Goal: Download file/media

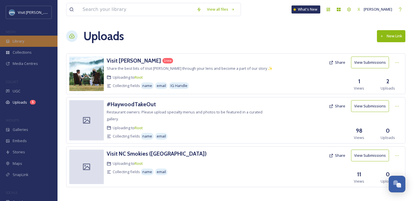
click at [22, 46] on div "Library" at bounding box center [28, 41] width 57 height 11
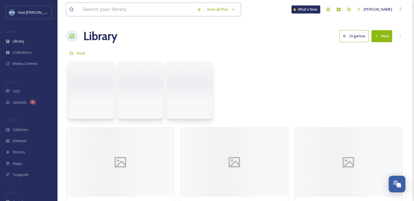
click at [117, 12] on input at bounding box center [137, 9] width 114 height 13
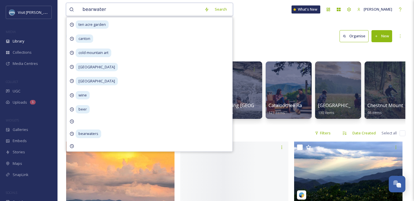
type input "bearwaters"
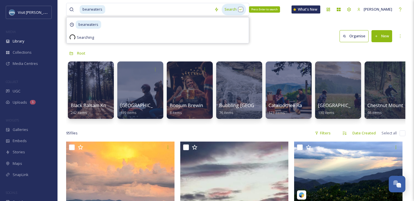
click at [226, 12] on div "Search Press Enter to search" at bounding box center [233, 9] width 24 height 11
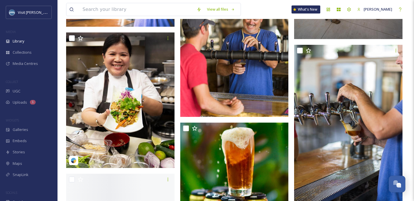
scroll to position [689, 0]
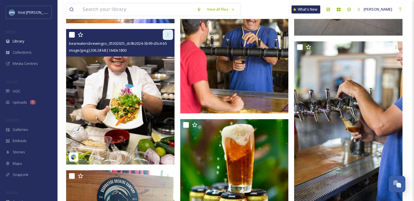
click at [166, 35] on icon at bounding box center [167, 34] width 5 height 5
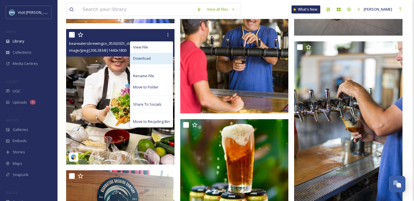
click at [154, 59] on div "Download" at bounding box center [151, 58] width 43 height 11
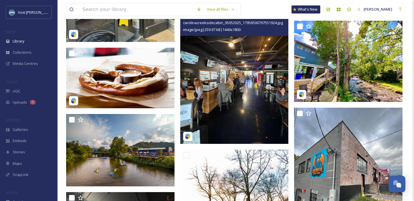
scroll to position [1296, 0]
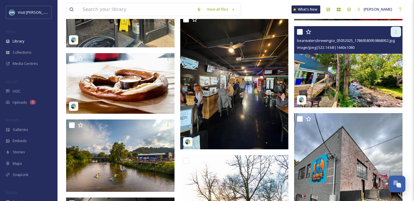
click at [396, 34] on icon at bounding box center [395, 32] width 5 height 5
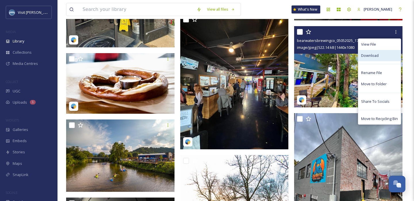
click at [372, 54] on span "Download" at bounding box center [370, 55] width 18 height 5
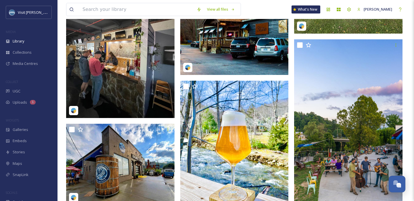
scroll to position [1546, 0]
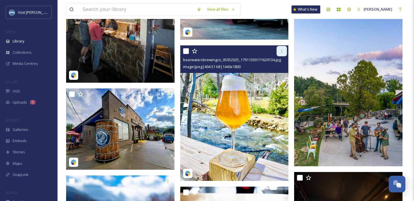
click at [282, 51] on icon at bounding box center [281, 50] width 1 height 3
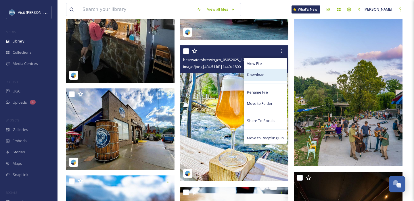
click at [267, 75] on div "Download" at bounding box center [265, 74] width 43 height 11
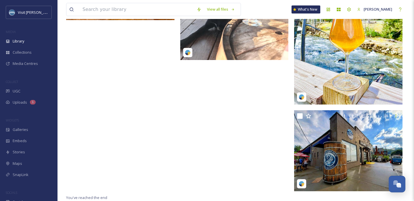
scroll to position [2297, 0]
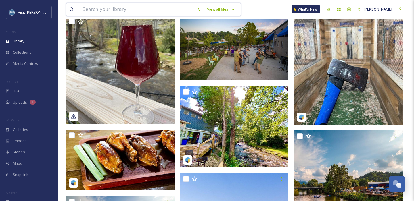
click at [93, 9] on input at bounding box center [137, 9] width 114 height 13
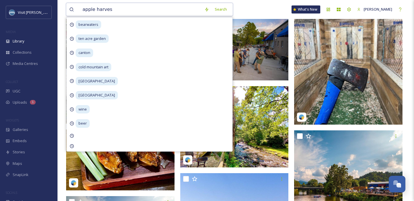
type input "apple harvest"
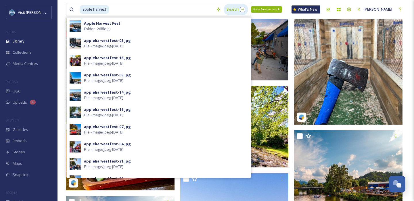
click at [235, 14] on div "Search Press Enter to search" at bounding box center [235, 9] width 24 height 11
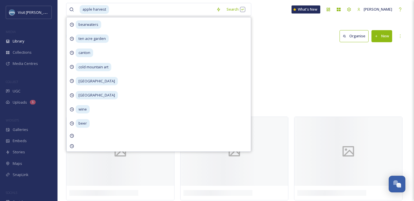
click at [266, 29] on div "Library Search Organise New" at bounding box center [235, 36] width 339 height 17
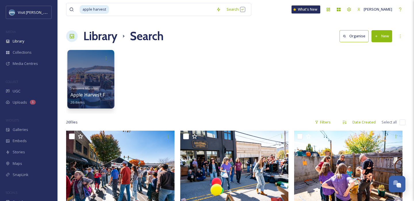
click at [87, 72] on div at bounding box center [90, 79] width 47 height 59
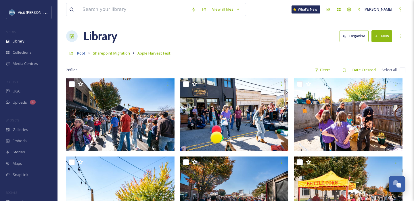
click at [78, 55] on span "Root" at bounding box center [81, 53] width 8 height 5
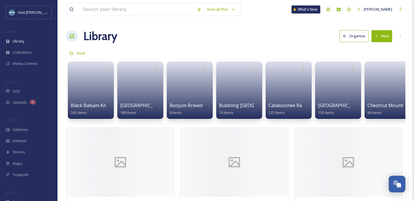
scroll to position [13, 0]
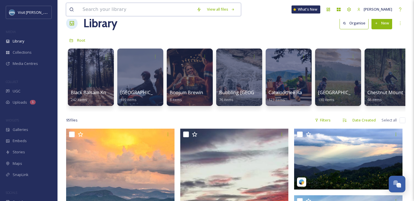
click at [147, 8] on input at bounding box center [137, 9] width 114 height 13
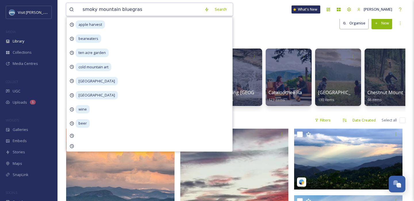
type input "smoky mountain bluegrass"
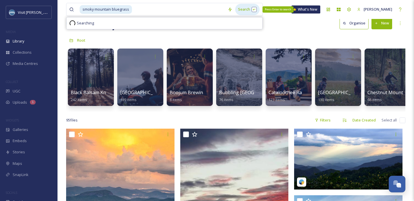
click at [244, 5] on div "Search Press Enter to search" at bounding box center [247, 9] width 24 height 11
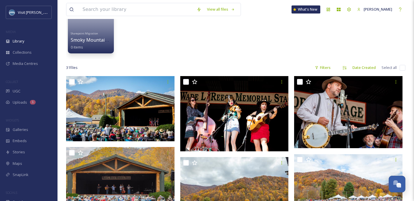
scroll to position [61, 0]
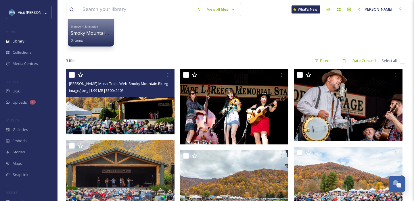
click at [134, 118] on img at bounding box center [120, 101] width 108 height 65
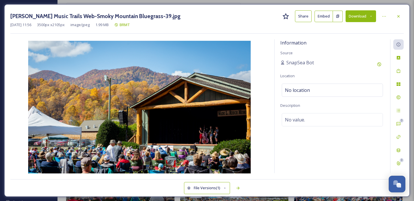
click at [361, 16] on button "Download" at bounding box center [360, 16] width 30 height 12
click at [399, 14] on icon at bounding box center [398, 16] width 5 height 5
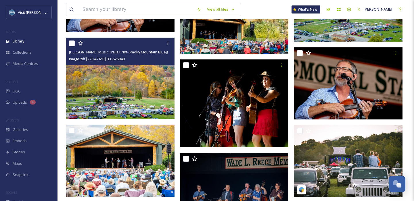
scroll to position [704, 0]
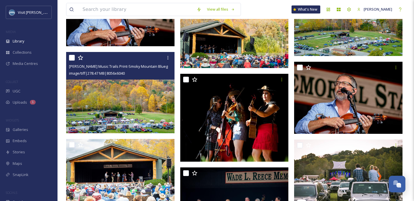
click at [147, 93] on img at bounding box center [120, 92] width 108 height 81
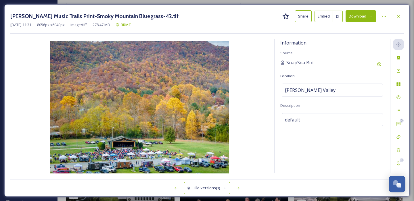
click at [367, 18] on button "Download" at bounding box center [360, 16] width 30 height 12
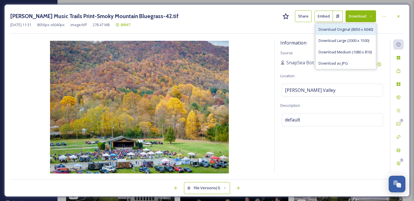
click at [355, 31] on span "Download Original (8056 x 6040)" at bounding box center [345, 29] width 54 height 5
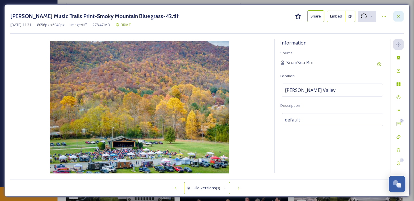
click at [401, 16] on div at bounding box center [398, 16] width 10 height 10
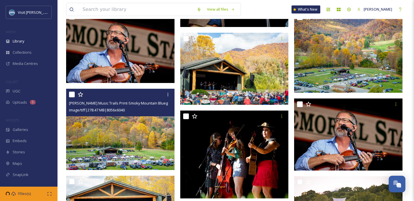
scroll to position [667, 0]
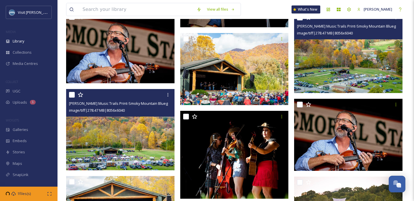
click at [351, 68] on img at bounding box center [348, 52] width 108 height 81
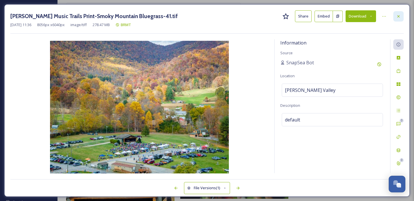
click at [398, 14] on icon at bounding box center [398, 16] width 5 height 5
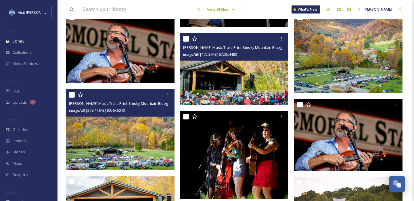
click at [246, 70] on img at bounding box center [234, 69] width 108 height 72
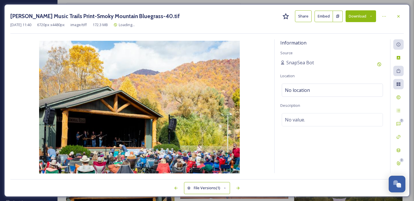
click at [368, 15] on button "Download" at bounding box center [360, 16] width 30 height 12
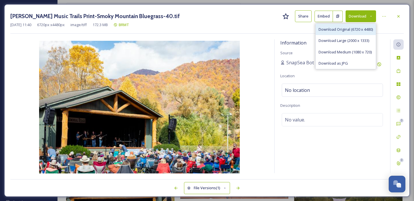
click at [346, 30] on span "Download Original (6720 x 4480)" at bounding box center [345, 29] width 54 height 5
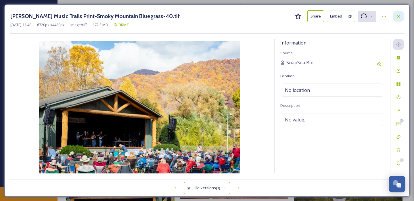
click at [396, 17] on icon at bounding box center [398, 16] width 5 height 5
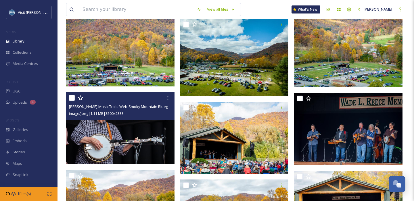
scroll to position [343, 0]
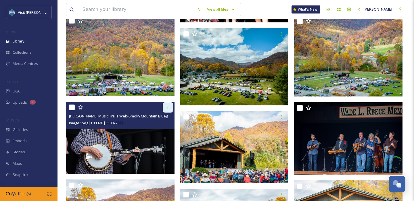
click at [166, 108] on icon at bounding box center [167, 107] width 5 height 5
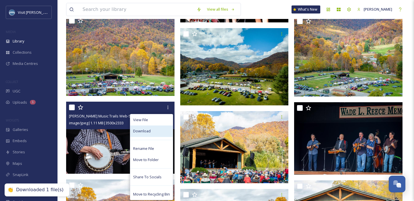
click at [156, 132] on div "Download" at bounding box center [151, 131] width 43 height 11
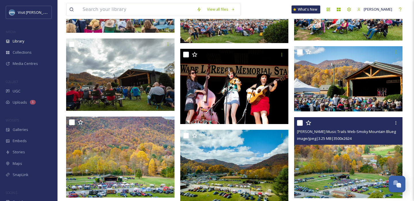
scroll to position [237, 0]
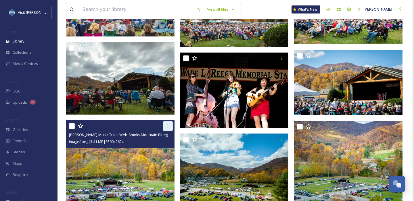
click at [166, 125] on icon at bounding box center [167, 126] width 5 height 5
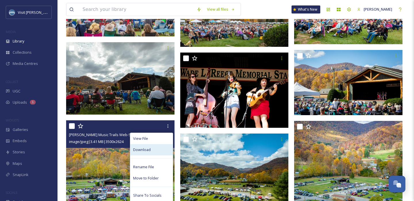
click at [146, 152] on div "Download" at bounding box center [151, 149] width 43 height 11
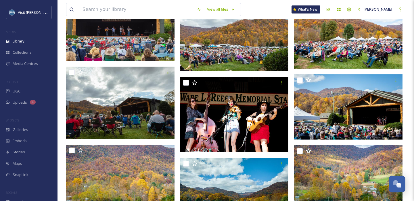
scroll to position [213, 0]
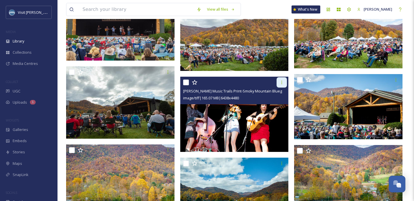
click at [279, 84] on div at bounding box center [281, 82] width 10 height 10
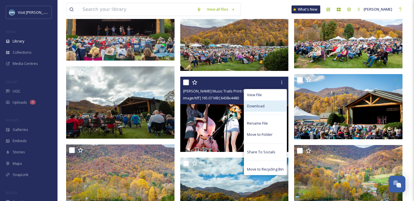
click at [264, 107] on span "Download" at bounding box center [256, 105] width 18 height 5
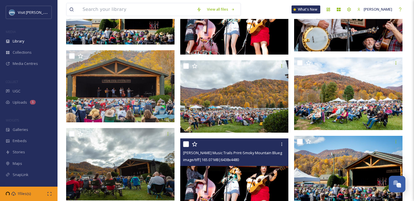
scroll to position [148, 0]
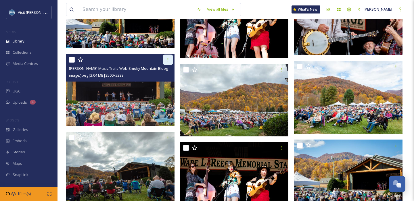
click at [166, 60] on icon at bounding box center [167, 59] width 5 height 5
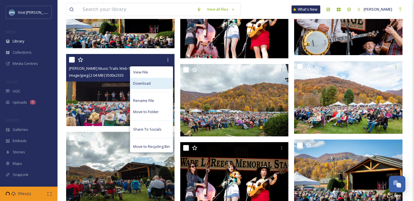
click at [147, 82] on span "Download" at bounding box center [142, 83] width 18 height 5
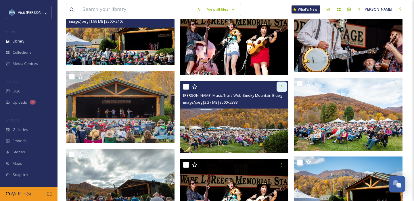
scroll to position [132, 0]
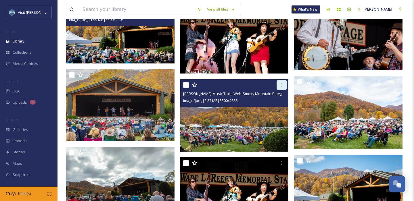
click at [279, 86] on icon at bounding box center [281, 85] width 5 height 5
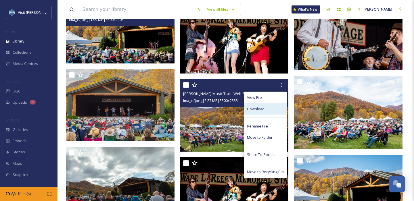
click at [273, 108] on div "Download" at bounding box center [265, 108] width 43 height 11
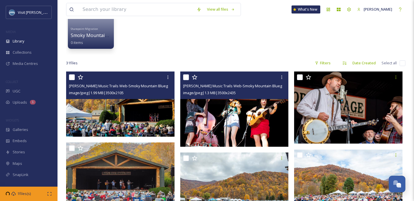
scroll to position [49, 0]
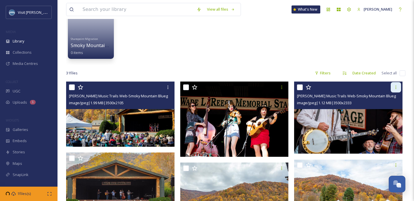
click at [398, 86] on div at bounding box center [395, 87] width 10 height 10
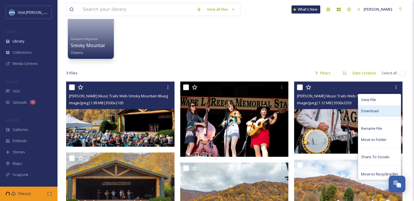
click at [373, 115] on div "Download" at bounding box center [379, 110] width 43 height 11
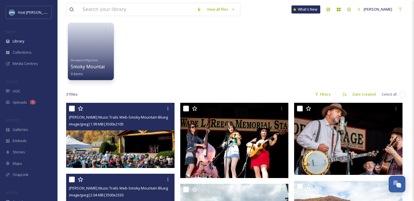
scroll to position [27, 0]
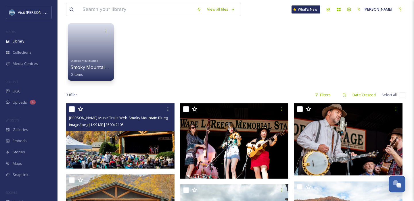
click at [138, 142] on img at bounding box center [120, 135] width 108 height 65
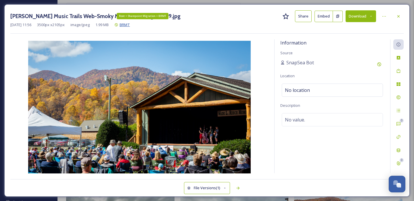
click at [130, 24] on span "BRMT" at bounding box center [124, 24] width 10 height 5
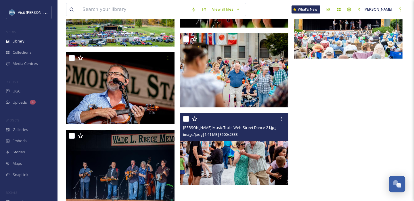
scroll to position [1298, 0]
